Goal: Information Seeking & Learning: Learn about a topic

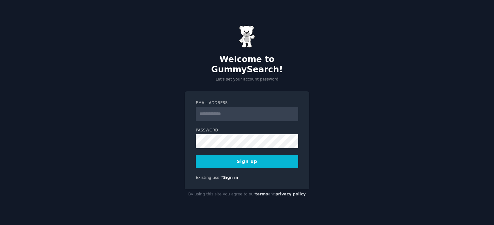
click at [208, 114] on input "Email Address" at bounding box center [247, 114] width 102 height 14
type input "**********"
click at [246, 156] on button "Sign up" at bounding box center [247, 161] width 102 height 13
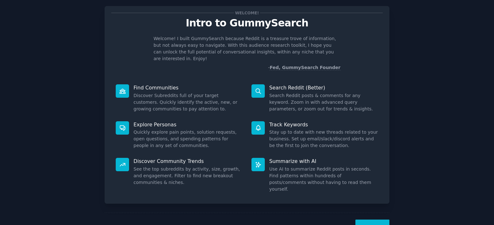
click at [373, 219] on button "Next" at bounding box center [373, 227] width 34 height 16
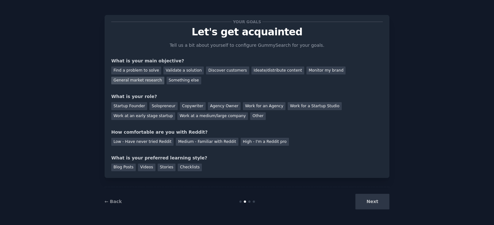
click at [140, 79] on div "General market research" at bounding box center [137, 81] width 53 height 8
click at [217, 67] on div "Discover customers" at bounding box center [227, 70] width 43 height 8
click at [143, 71] on div "Find a problem to solve" at bounding box center [136, 70] width 50 height 8
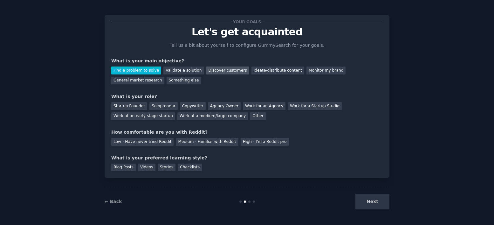
click at [207, 72] on div "Discover customers" at bounding box center [227, 70] width 43 height 8
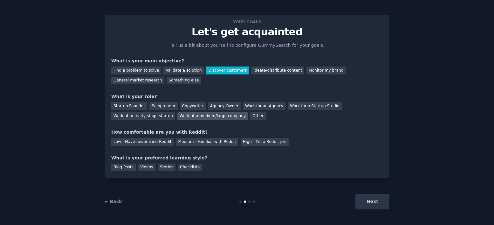
click at [212, 115] on div "Work at a medium/large company" at bounding box center [212, 116] width 71 height 8
click at [246, 141] on div "High - I'm a Reddit pro" at bounding box center [265, 142] width 48 height 8
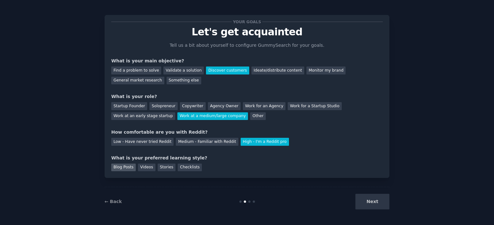
click at [129, 166] on div "Blog Posts" at bounding box center [123, 167] width 24 height 8
click at [184, 165] on div "Checklists" at bounding box center [190, 167] width 24 height 8
click at [380, 201] on button "Next" at bounding box center [373, 202] width 34 height 16
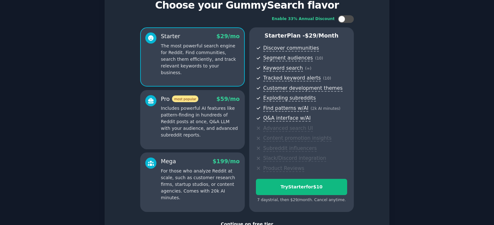
scroll to position [77, 0]
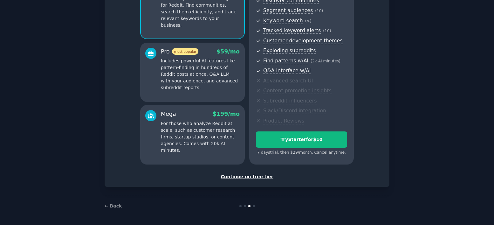
click at [247, 178] on div "Continue on free tier" at bounding box center [247, 176] width 272 height 7
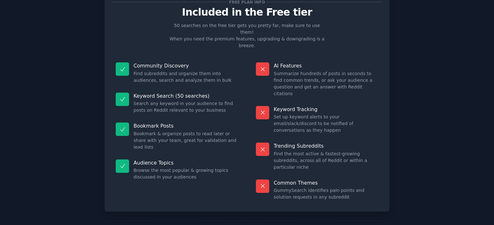
scroll to position [23, 0]
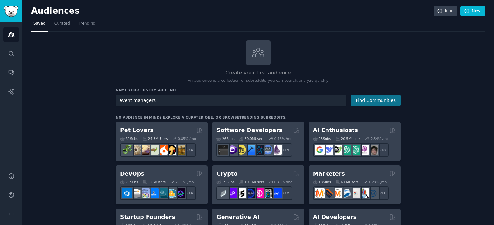
type input "event managers"
click at [366, 101] on button "Find Communities" at bounding box center [376, 100] width 50 height 12
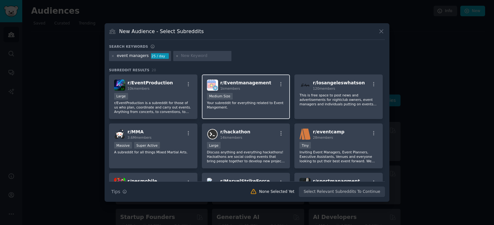
click at [267, 101] on p "Your subreddit for everything related to Event Mangement." at bounding box center [246, 105] width 78 height 9
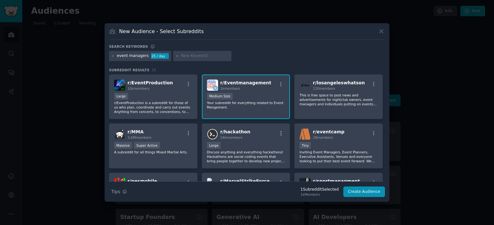
click at [184, 55] on input "text" at bounding box center [205, 56] width 48 height 6
type input "event planners"
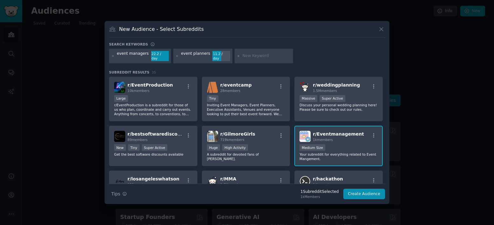
click at [193, 56] on div "event planners" at bounding box center [195, 56] width 29 height 10
click at [114, 56] on icon at bounding box center [112, 55] width 3 height 3
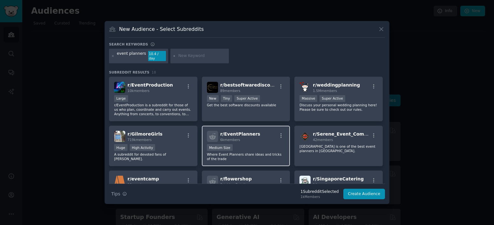
click at [253, 140] on div "6k members" at bounding box center [240, 139] width 40 height 4
click at [188, 55] on input "text" at bounding box center [202, 56] width 48 height 6
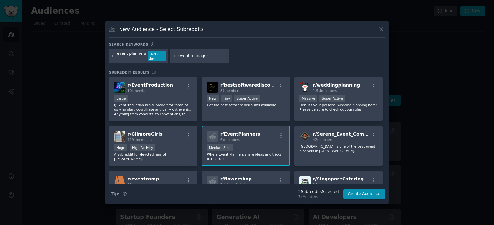
type input "event managers"
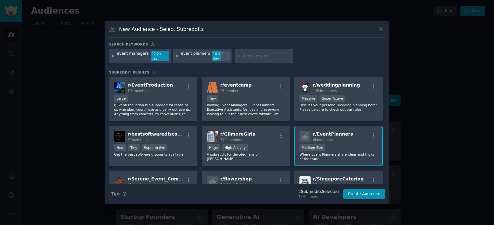
click at [113, 55] on icon at bounding box center [112, 55] width 3 height 3
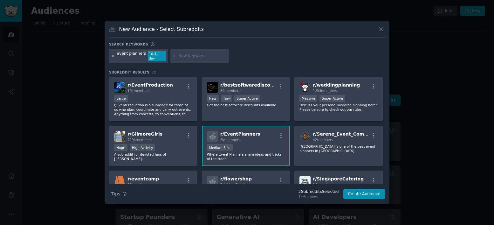
click at [113, 56] on icon at bounding box center [113, 56] width 2 height 2
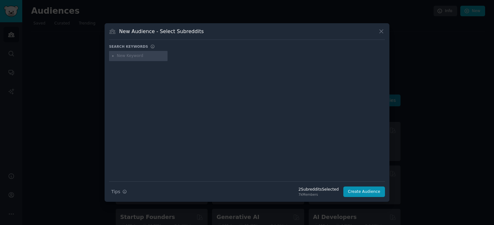
click at [137, 57] on input "text" at bounding box center [141, 56] width 48 height 6
type input "restaurant event"
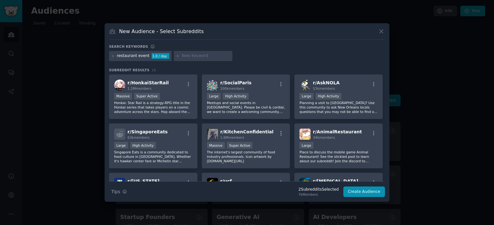
click at [124, 56] on div "restaurant event" at bounding box center [133, 56] width 33 height 6
click at [112, 56] on icon at bounding box center [112, 55] width 3 height 3
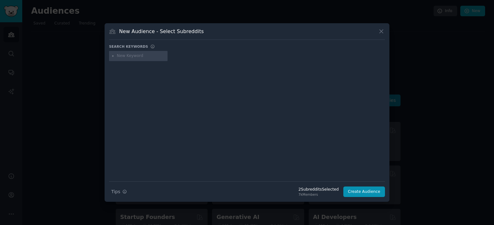
click at [146, 56] on input "text" at bounding box center [141, 56] width 48 height 6
type input "event marketing"
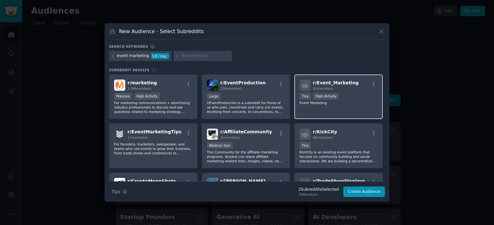
click at [339, 107] on div "r/ Event_Marketing 83 members Tiny High Activity Event Marketing" at bounding box center [339, 96] width 88 height 45
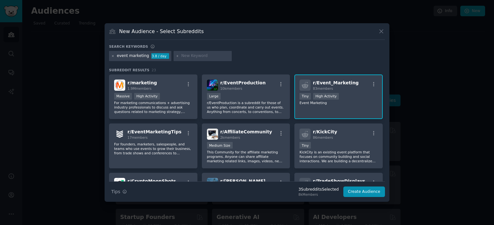
click at [113, 55] on icon at bounding box center [112, 55] width 3 height 3
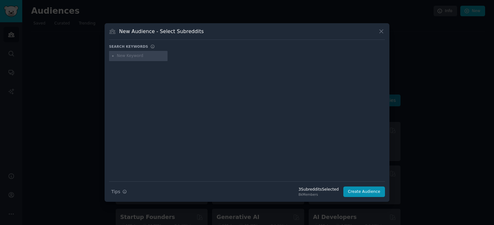
click at [137, 55] on input "text" at bounding box center [141, 56] width 48 height 6
click at [147, 55] on input "restaurant o" at bounding box center [141, 56] width 48 height 6
type input "restaurant owners"
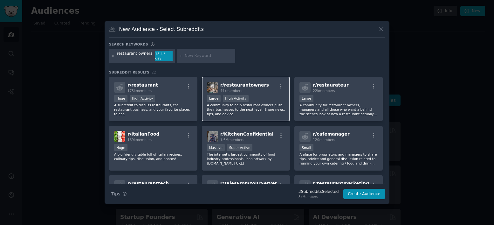
click at [263, 103] on p "A community to help restaurant owners push their businesses to the next level. …" at bounding box center [246, 109] width 78 height 13
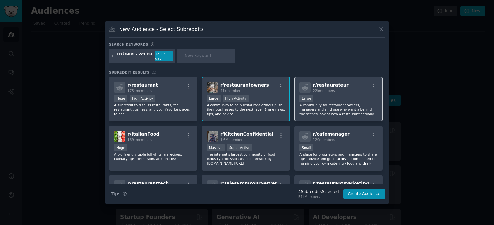
click at [328, 103] on p "A community for restaurant owners, managers and all those who want a behind the…" at bounding box center [339, 109] width 78 height 13
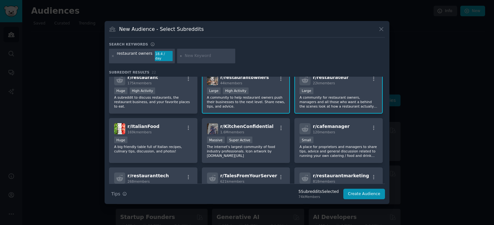
scroll to position [8, 0]
click at [343, 144] on p "A place for proprietors and managers to share tips, advice and general discussi…" at bounding box center [339, 150] width 78 height 13
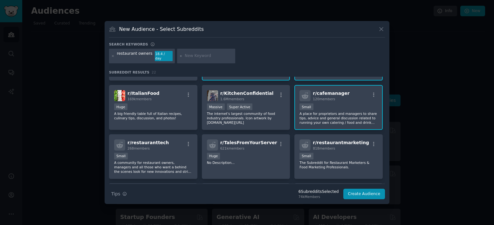
scroll to position [42, 0]
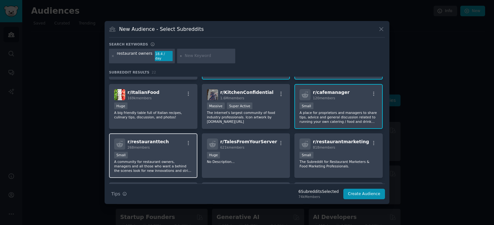
click at [163, 153] on div "Small" at bounding box center [153, 156] width 78 height 8
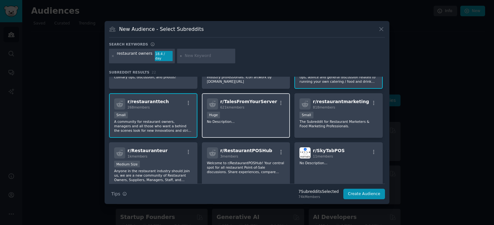
scroll to position [90, 0]
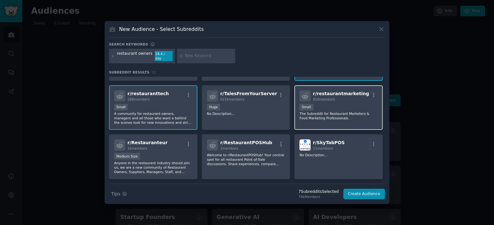
click at [331, 105] on div "Small" at bounding box center [339, 108] width 78 height 8
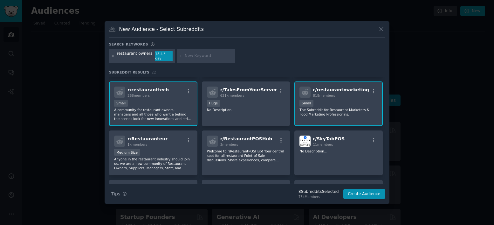
scroll to position [0, 0]
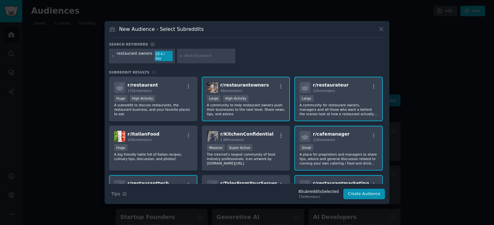
click at [194, 54] on input "text" at bounding box center [209, 56] width 48 height 6
click at [114, 56] on icon at bounding box center [112, 55] width 3 height 3
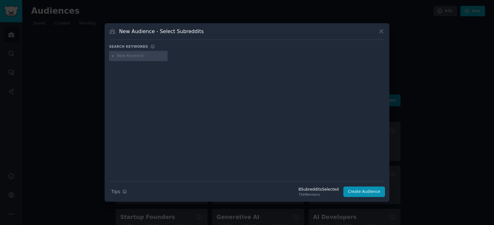
click at [131, 57] on input "text" at bounding box center [141, 56] width 48 height 6
type input "catering"
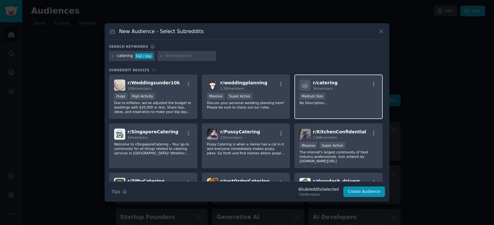
click at [344, 96] on div "1000 - 10,000 members Medium Size" at bounding box center [339, 97] width 78 height 8
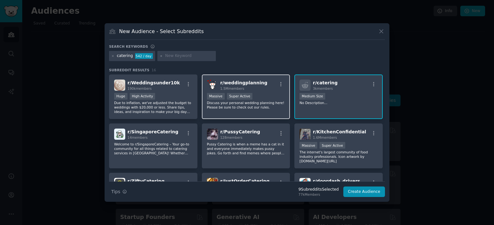
scroll to position [206, 0]
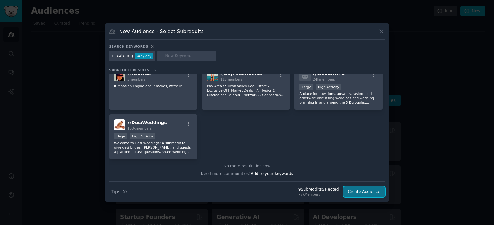
click at [367, 192] on button "Create Audience" at bounding box center [364, 191] width 42 height 11
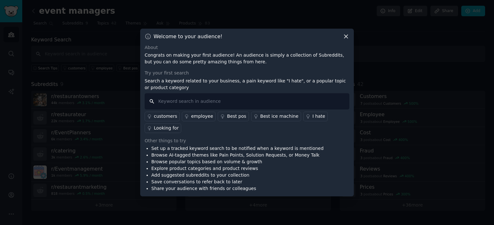
click at [198, 97] on input "text" at bounding box center [247, 101] width 205 height 16
type input "tech"
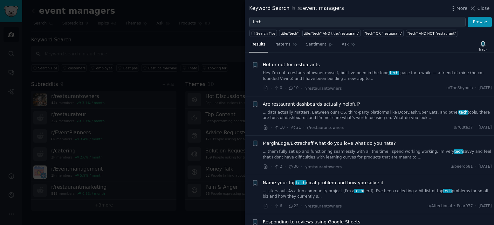
scroll to position [56, 0]
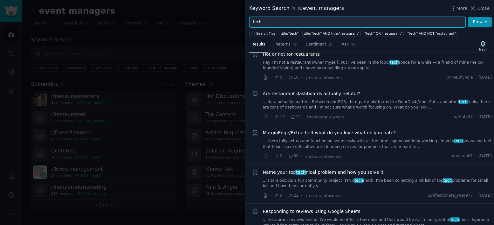
click at [265, 22] on input "tech" at bounding box center [357, 22] width 217 height 11
click at [468, 17] on button "Browse" at bounding box center [480, 22] width 24 height 11
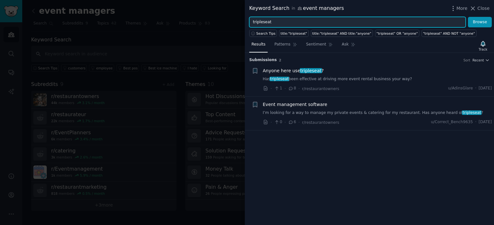
click at [269, 20] on input "tripleseat" at bounding box center [357, 22] width 217 height 11
type input "e"
click at [468, 17] on button "Browse" at bounding box center [480, 22] width 24 height 11
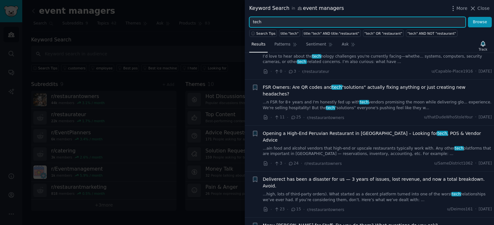
scroll to position [338, 0]
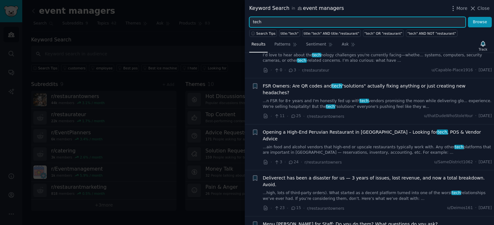
click at [258, 25] on input "tech" at bounding box center [357, 22] width 217 height 11
click at [468, 17] on button "Browse" at bounding box center [480, 22] width 24 height 11
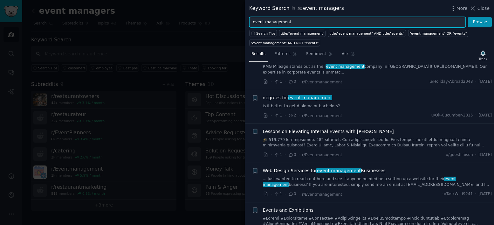
scroll to position [130, 0]
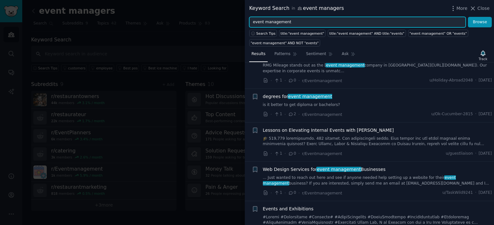
click at [271, 22] on input "event management" at bounding box center [357, 22] width 217 height 11
click at [468, 17] on button "Browse" at bounding box center [480, 22] width 24 height 11
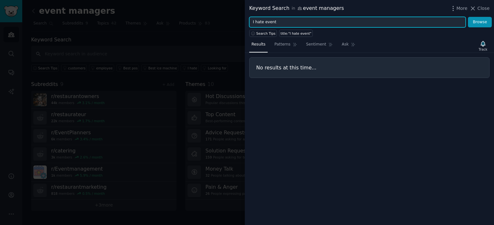
click at [269, 24] on input "I hate event" at bounding box center [357, 22] width 217 height 11
type input "I hate"
click at [468, 17] on button "Browse" at bounding box center [480, 22] width 24 height 11
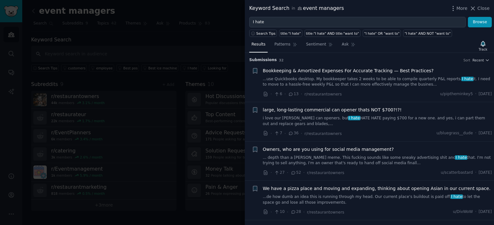
click at [328, 71] on span "Bookkeeping & Amortized Expenses For Accurate Tracking — Best Practices?" at bounding box center [348, 70] width 171 height 7
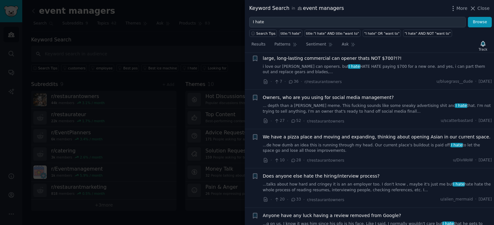
scroll to position [208, 0]
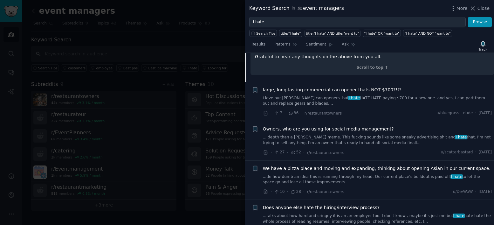
click at [342, 135] on link "... depth than a Leonardo DiCaprio meme. This fucking sounds like some sneaky a…" at bounding box center [377, 140] width 229 height 11
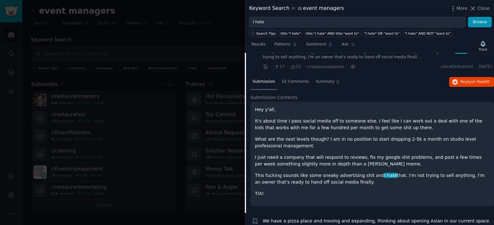
scroll to position [121, 0]
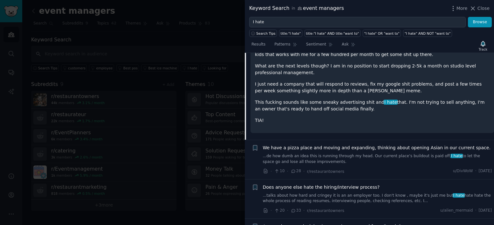
click at [335, 147] on span "We have a pizza place and moving and expanding, thinking about opening Asian in…" at bounding box center [377, 147] width 228 height 7
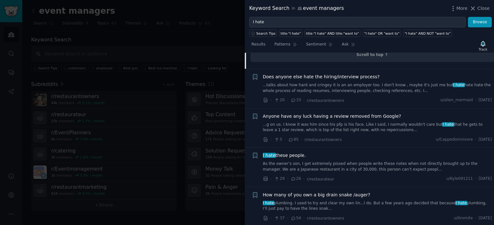
scroll to position [369, 0]
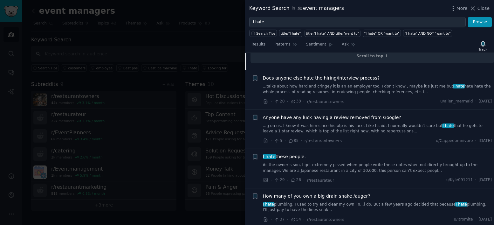
click at [327, 153] on div "I hate these people." at bounding box center [377, 156] width 229 height 7
click at [294, 153] on span "I hate these people." at bounding box center [284, 156] width 43 height 7
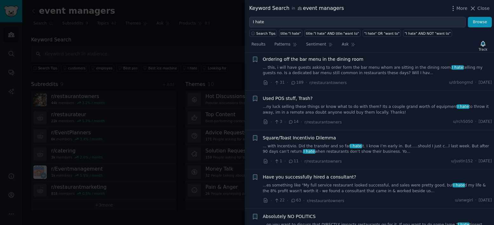
scroll to position [697, 0]
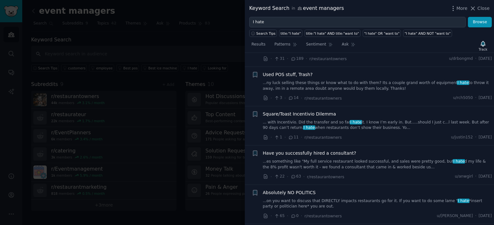
click at [293, 71] on span "Used POS stuff, Trash?" at bounding box center [288, 74] width 50 height 7
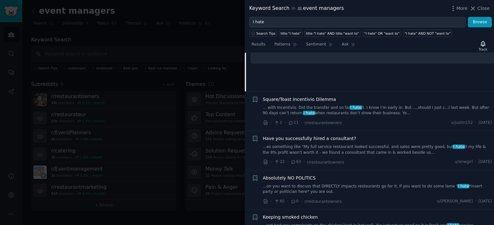
scroll to position [528, 0]
click at [320, 95] on span "Square/Toast Incentivio Dilemma" at bounding box center [299, 98] width 73 height 7
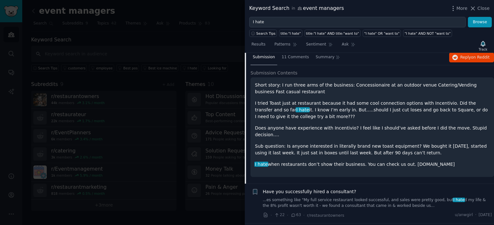
scroll to position [513, 0]
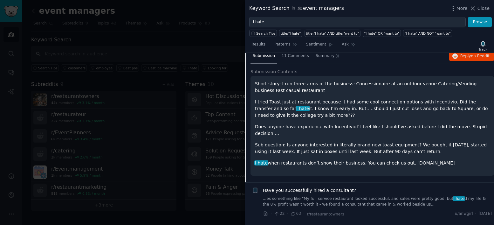
click at [385, 82] on p "Short story: I run three arms of the business: Concessionaire at an outdoor ven…" at bounding box center [372, 86] width 235 height 13
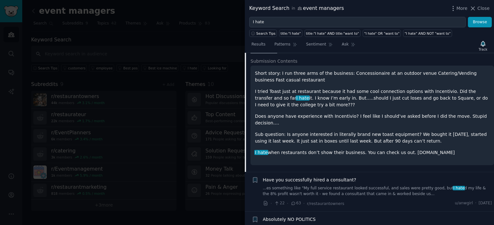
click at [392, 88] on p "I tried Toast just at restaurant because it had some cool connection options wi…" at bounding box center [372, 98] width 235 height 20
click at [430, 149] on p "I hate when restaurants don’t show their business. You can check us out. Www.br…" at bounding box center [372, 152] width 235 height 7
click at [404, 149] on p "I hate when restaurants don’t show their business. You can check us out. Www.br…" at bounding box center [372, 152] width 235 height 7
drag, startPoint x: 406, startPoint y: 146, endPoint x: 475, endPoint y: 149, distance: 68.2
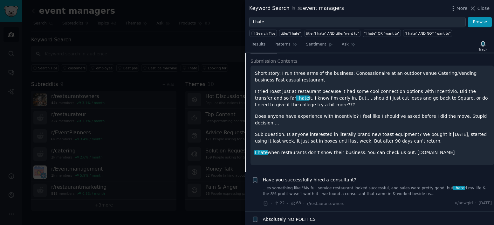
click at [475, 149] on p "I hate when restaurants don’t show their business. You can check us out. Www.br…" at bounding box center [372, 152] width 235 height 7
copy p "Www.breadandcheeseeatery.com"
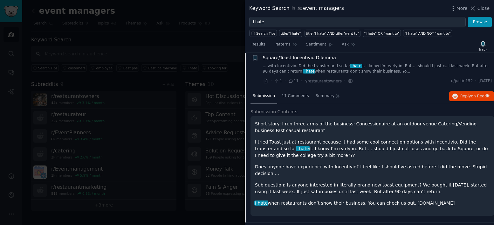
scroll to position [475, 0]
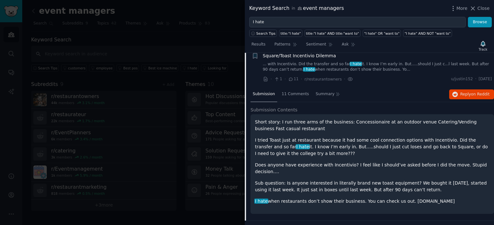
click at [424, 137] on p "I tried Toast just at restaurant because it had some cool connection options wi…" at bounding box center [372, 147] width 235 height 20
copy p "Incentivio"
